Goal: Task Accomplishment & Management: Use online tool/utility

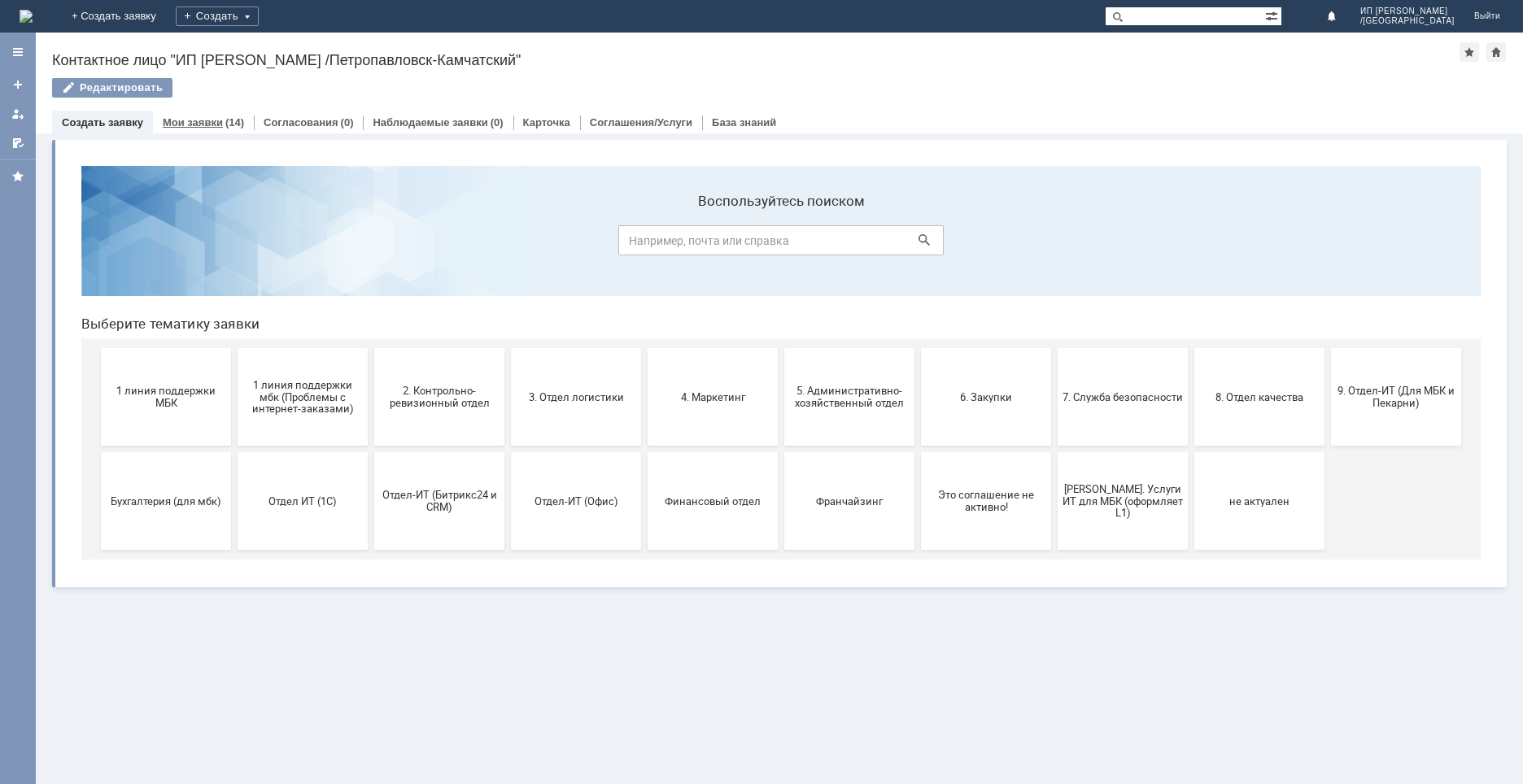
click at [216, 116] on link "Мои заявки" at bounding box center [192, 121] width 60 height 12
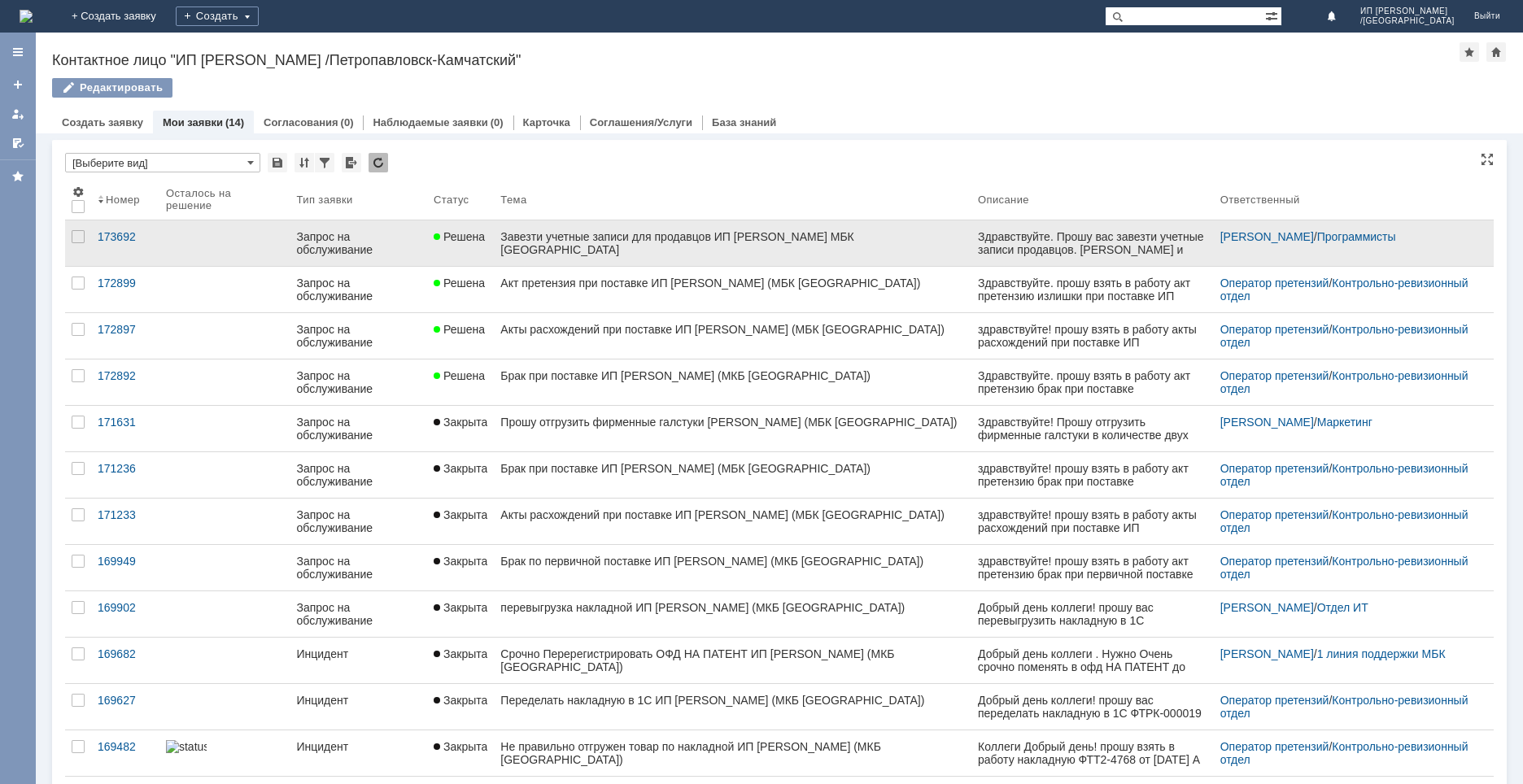
click at [555, 248] on div "Завезти учетные записи для продавцов ИП [PERSON_NAME] МБК [GEOGRAPHIC_DATA]" at bounding box center [732, 242] width 464 height 26
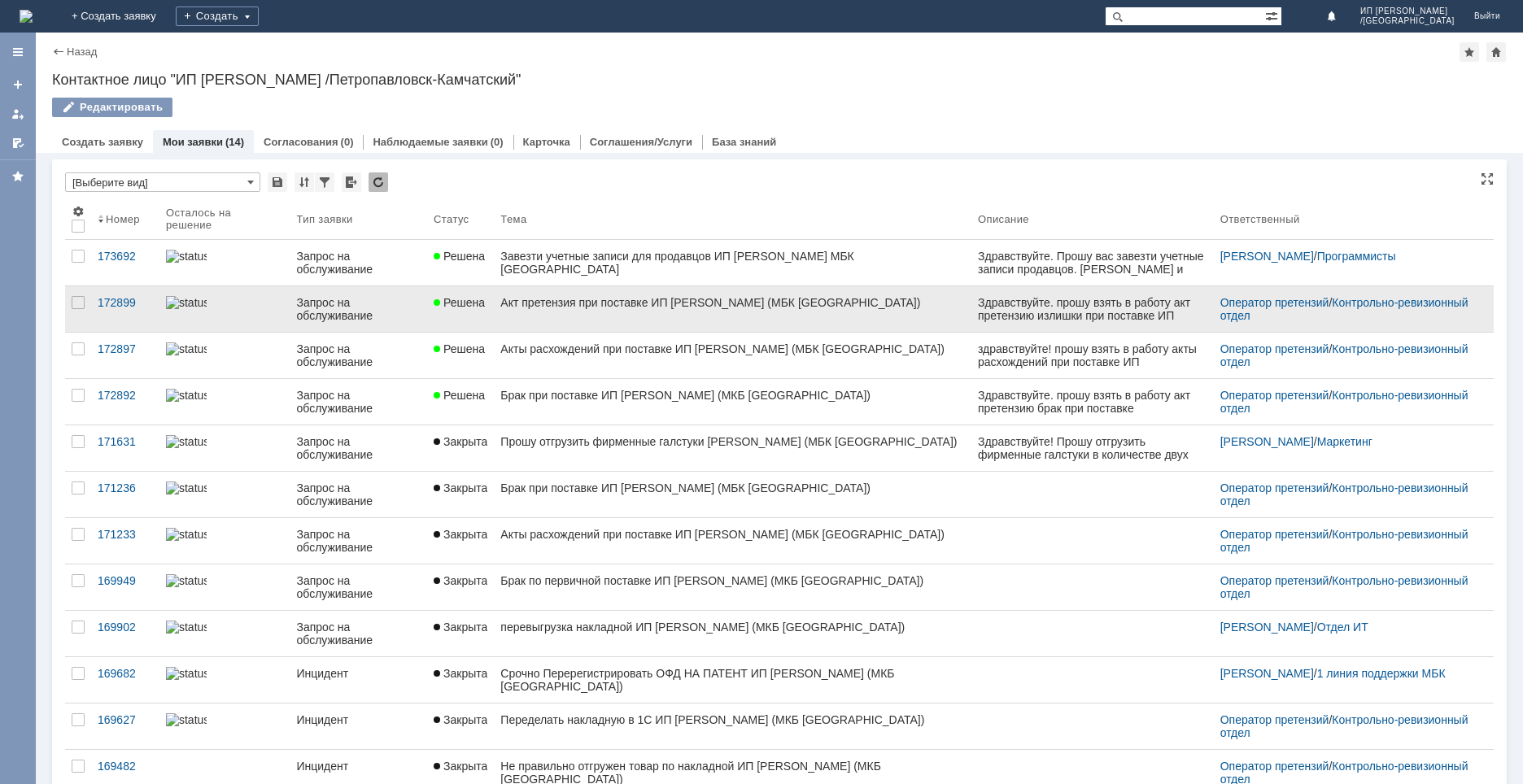
click at [531, 308] on div "Акт претензия при поставке ИП [PERSON_NAME] (МБК [GEOGRAPHIC_DATA])" at bounding box center [732, 303] width 464 height 13
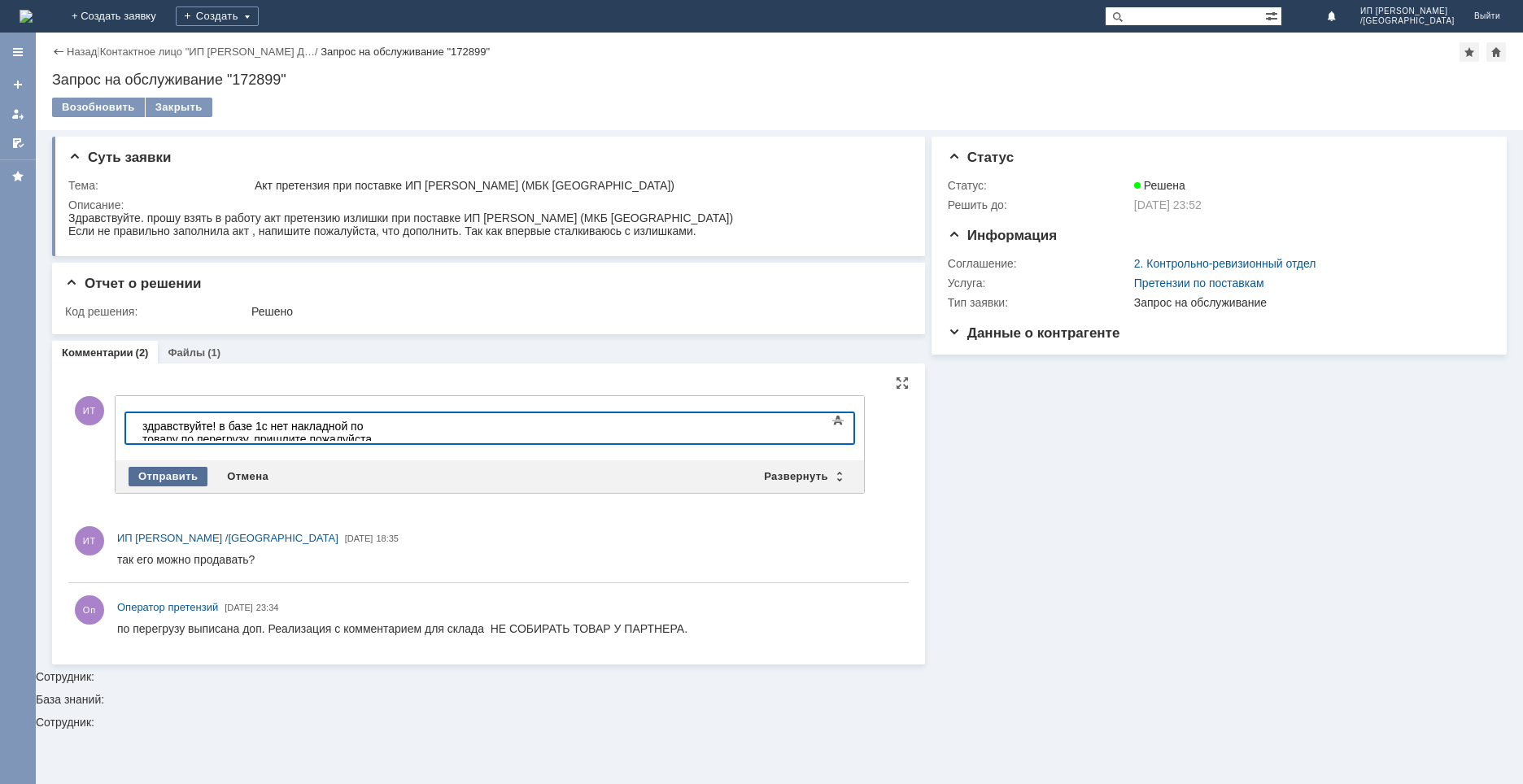
click at [171, 479] on div "Отправить" at bounding box center [167, 476] width 79 height 20
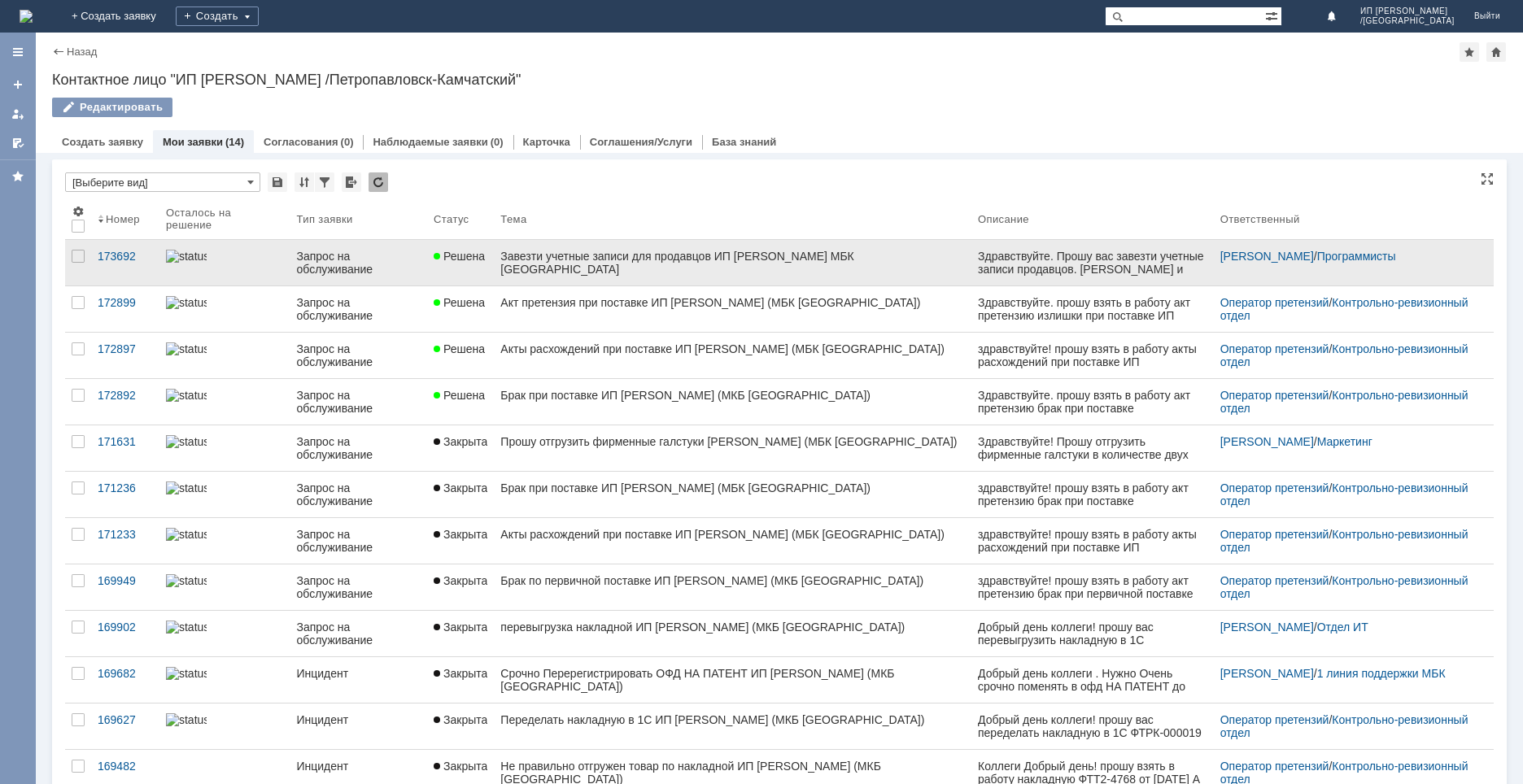
click at [587, 268] on div "Завезти учетные записи для продавцов ИП [PERSON_NAME] МБК [GEOGRAPHIC_DATA]" at bounding box center [732, 262] width 464 height 26
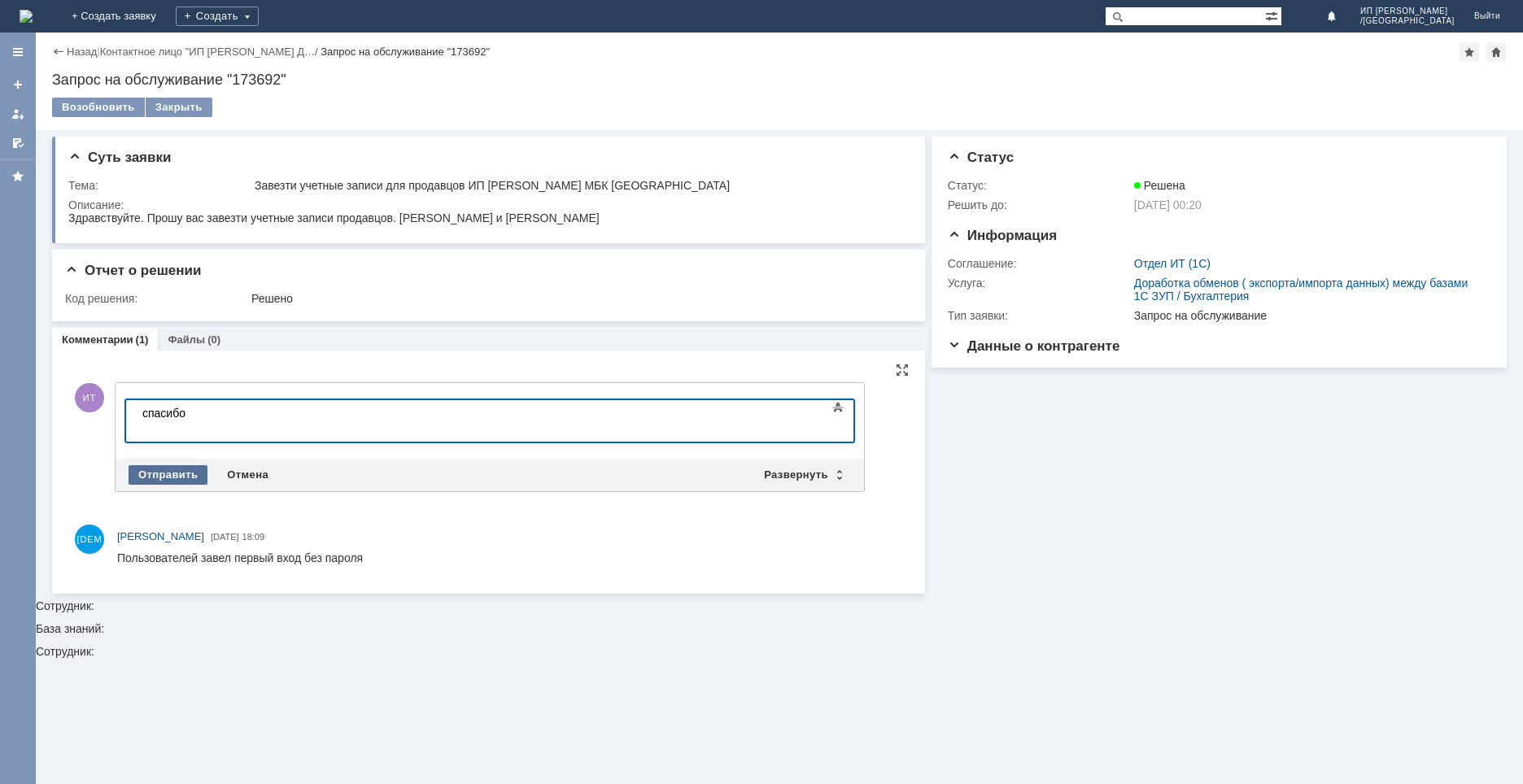
click at [170, 470] on div "Отправить" at bounding box center [167, 475] width 79 height 20
